Goal: Find specific page/section: Find specific page/section

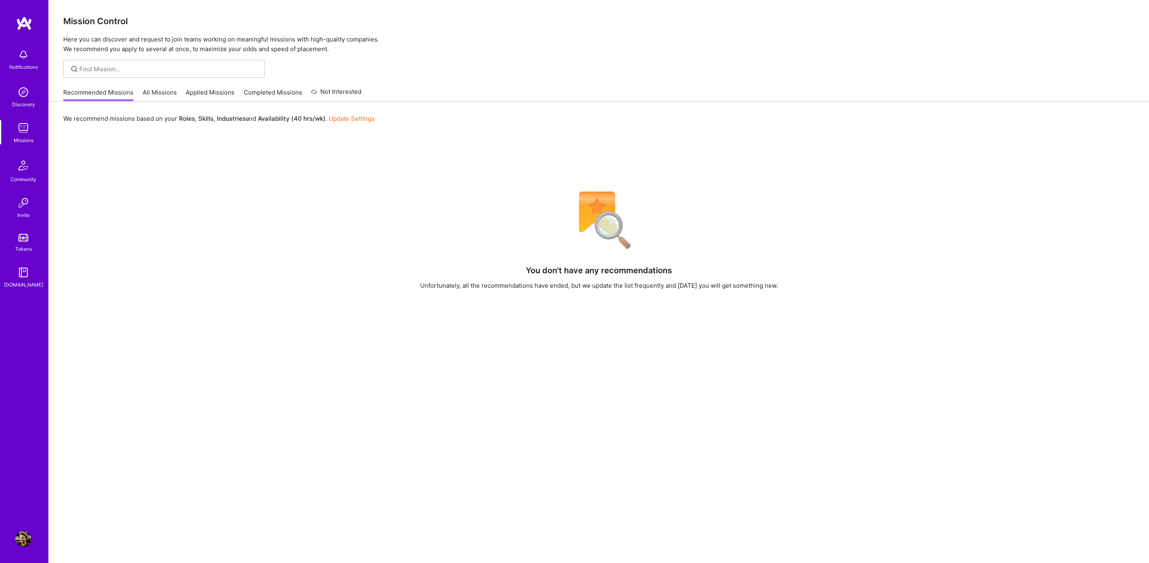
click at [26, 20] on img at bounding box center [24, 23] width 16 height 14
click at [155, 89] on link "All Missions" at bounding box center [160, 94] width 34 height 13
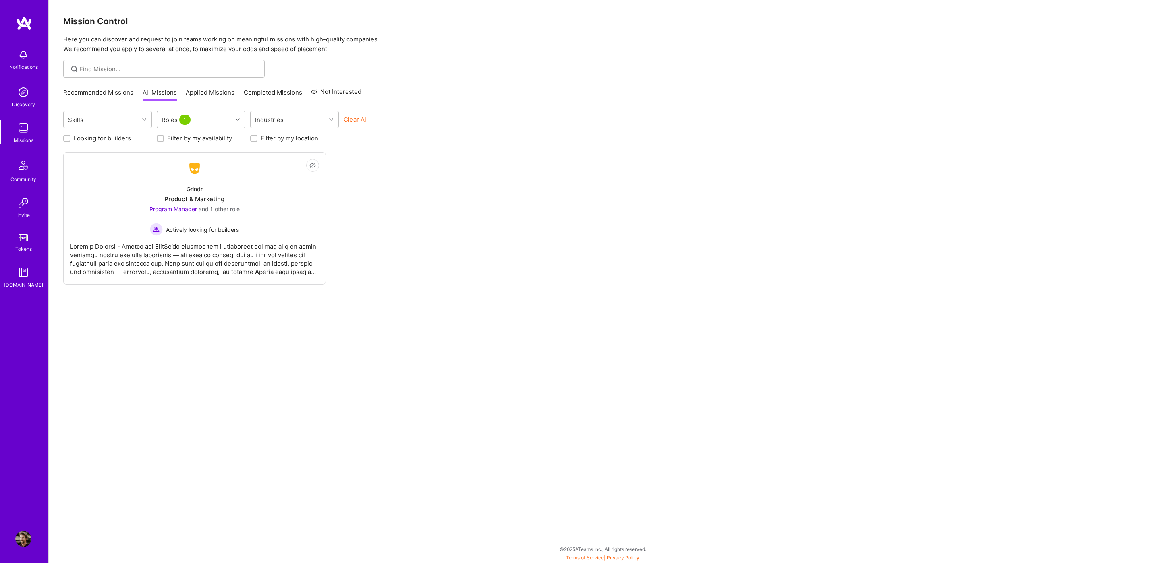
click at [236, 120] on icon at bounding box center [238, 120] width 4 height 4
click at [165, 228] on input "checkbox" at bounding box center [166, 229] width 6 height 6
checkbox input "true"
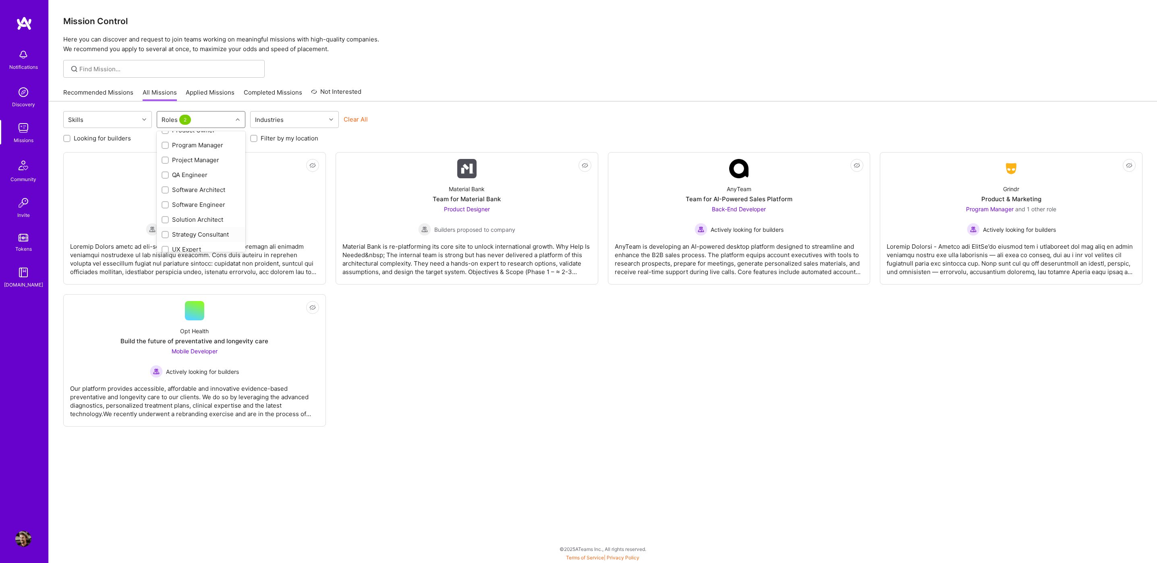
scroll to position [376, 0]
click at [167, 241] on input "checkbox" at bounding box center [166, 244] width 6 height 6
checkbox input "true"
click at [471, 344] on div "Not Interested Charlie Health Product Designer Product Designer Builders propos…" at bounding box center [602, 289] width 1079 height 275
